Goal: Task Accomplishment & Management: Manage account settings

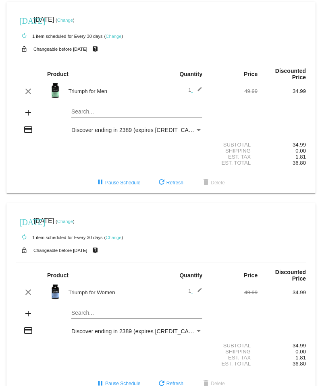
click at [73, 19] on link "Change" at bounding box center [65, 20] width 16 height 5
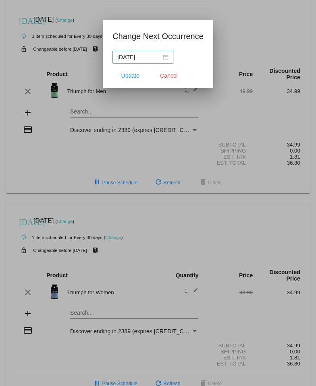
click at [167, 56] on div "[DATE]" at bounding box center [142, 57] width 51 height 9
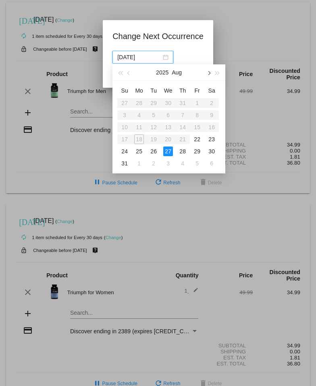
click at [207, 73] on span "button" at bounding box center [209, 73] width 4 height 4
click at [155, 148] on div "30" at bounding box center [154, 152] width 10 height 10
type input "[DATE]"
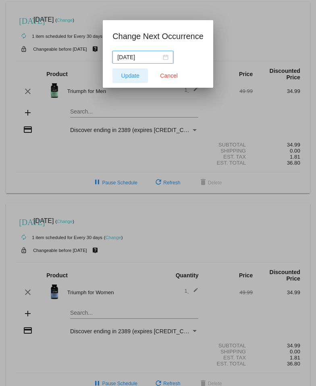
click at [133, 80] on button "Update" at bounding box center [129, 76] width 35 height 15
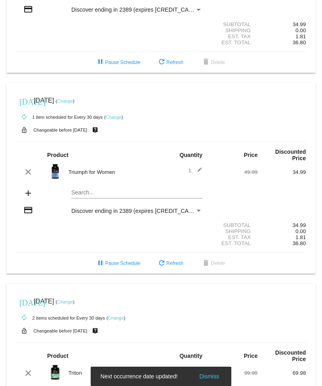
scroll to position [121, 0]
click at [73, 100] on link "Change" at bounding box center [65, 100] width 16 height 5
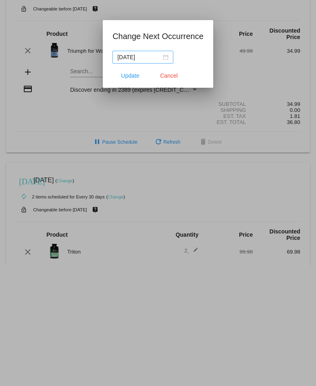
click at [161, 59] on div "[DATE]" at bounding box center [142, 57] width 51 height 9
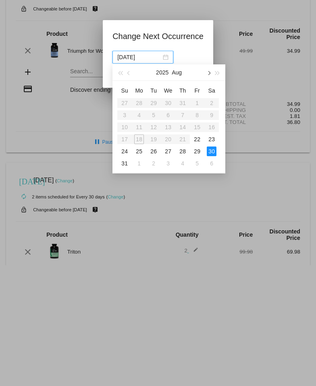
click at [208, 71] on span "button" at bounding box center [209, 73] width 4 height 4
click at [149, 150] on div "30" at bounding box center [154, 152] width 10 height 10
type input "[DATE]"
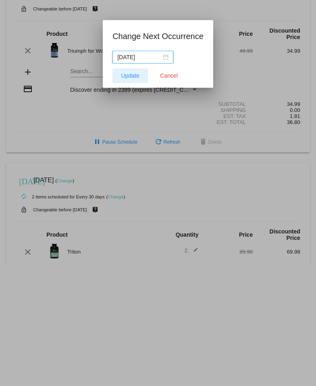
click at [135, 77] on span "Update" at bounding box center [130, 76] width 18 height 6
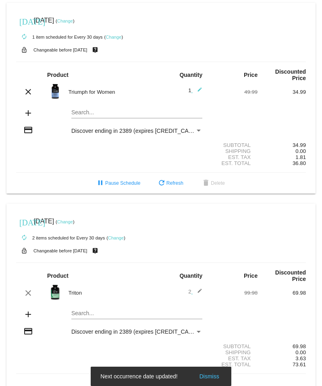
scroll to position [220, 0]
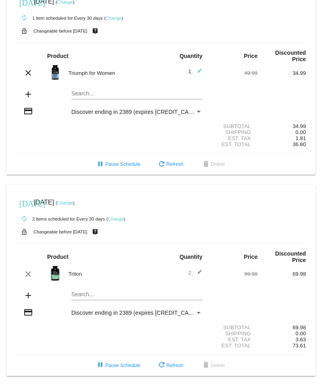
click at [73, 203] on link "Change" at bounding box center [65, 203] width 16 height 5
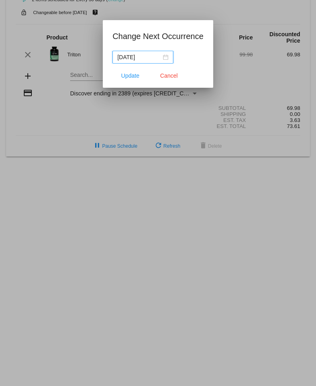
click at [145, 58] on input "[DATE]" at bounding box center [139, 57] width 44 height 9
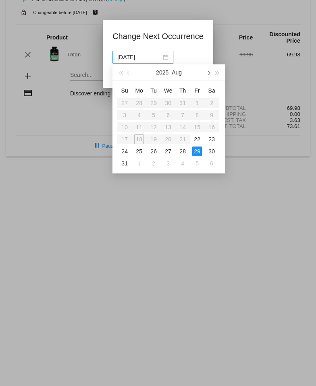
click at [206, 70] on button "button" at bounding box center [208, 72] width 9 height 16
click at [149, 139] on div "23" at bounding box center [154, 140] width 10 height 10
type input "[DATE]"
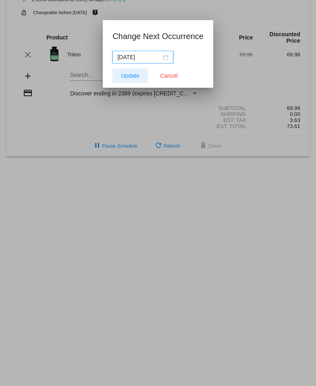
click at [134, 79] on button "Update" at bounding box center [129, 76] width 35 height 15
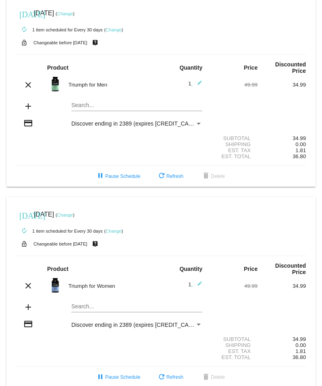
scroll to position [0, 0]
